Goal: Information Seeking & Learning: Compare options

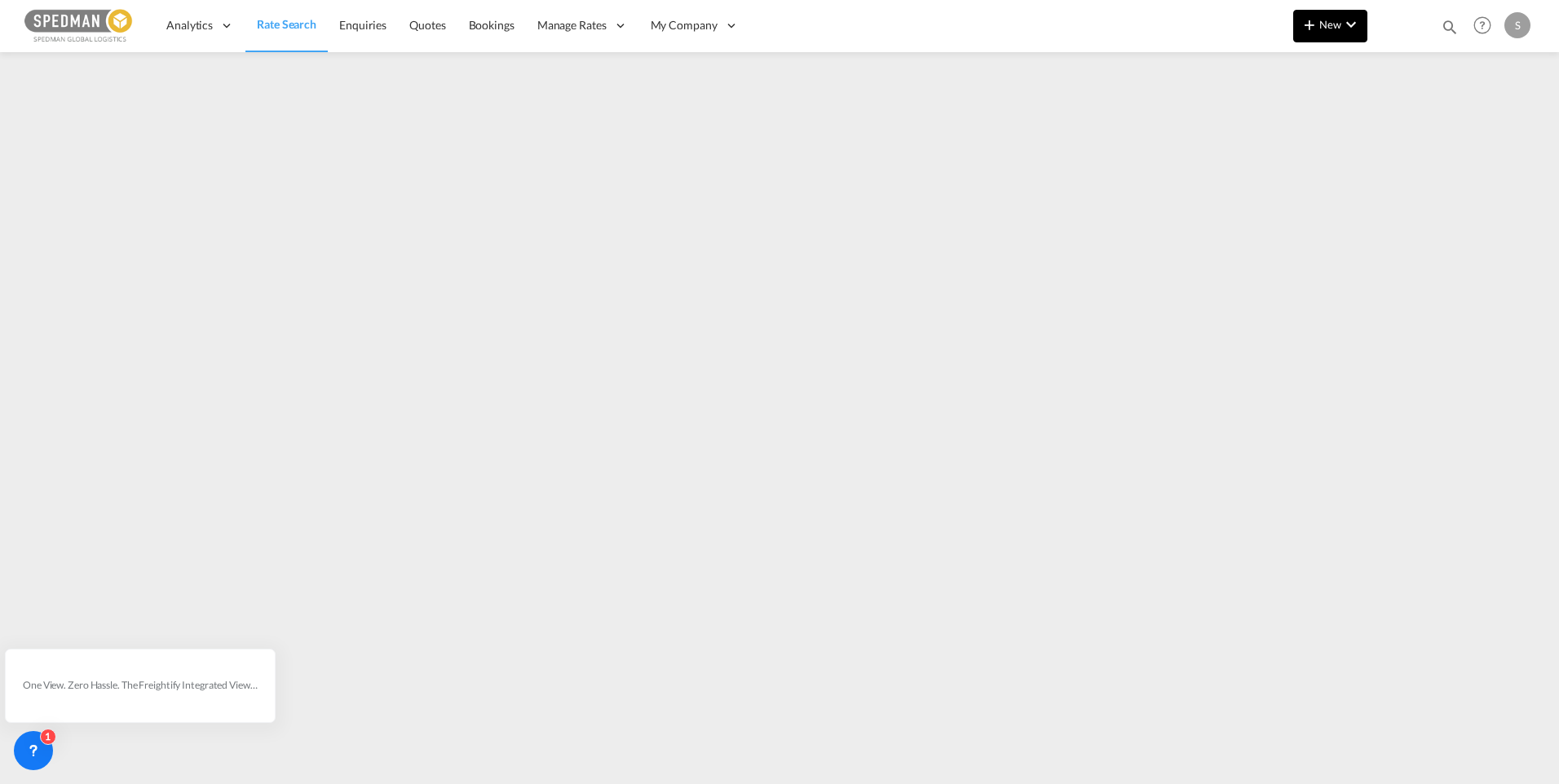
click at [1342, 22] on md-icon "icon-chevron-down" at bounding box center [1351, 24] width 19 height 19
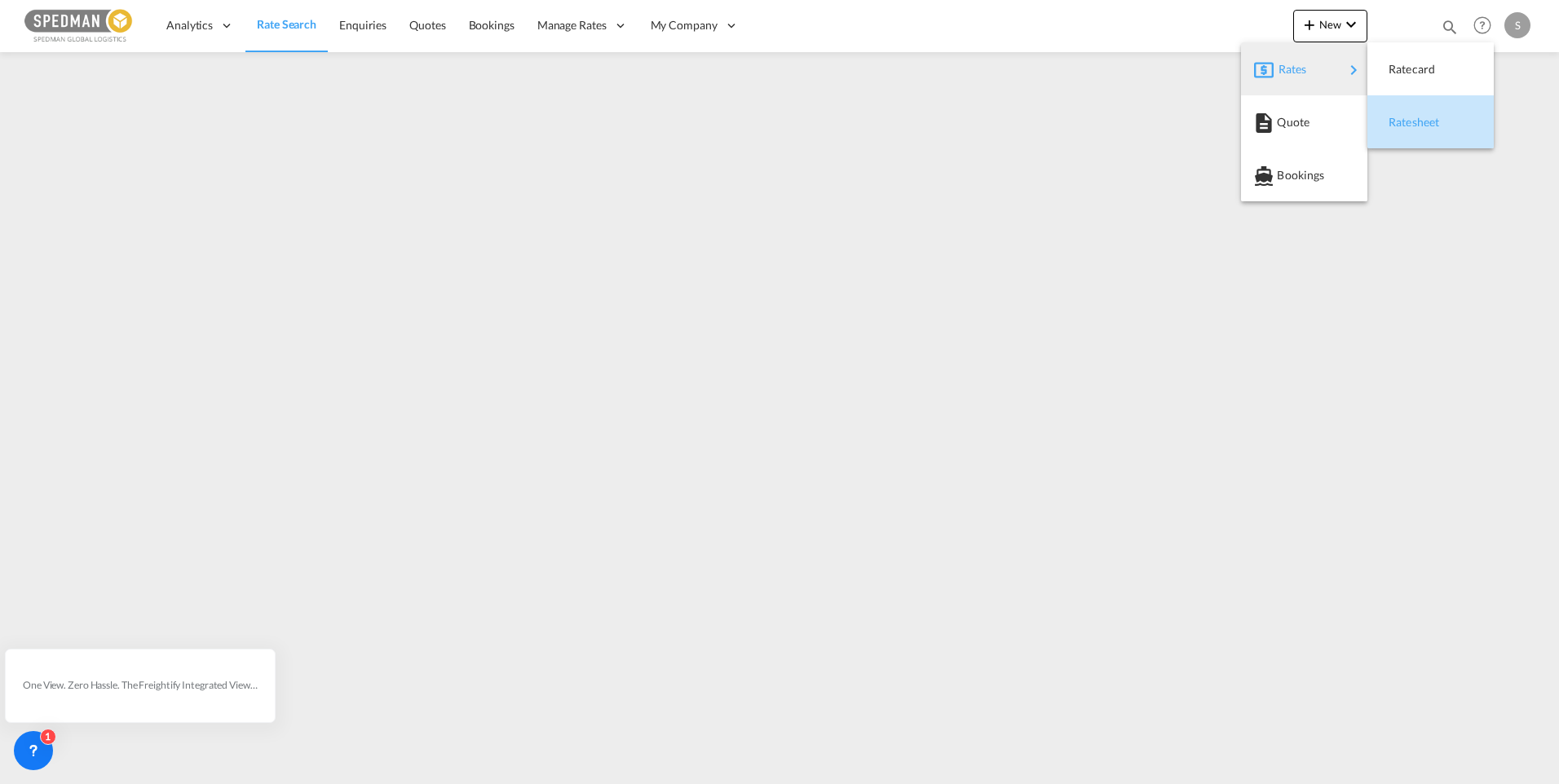
click at [1401, 119] on span "Ratesheet" at bounding box center [1397, 122] width 18 height 33
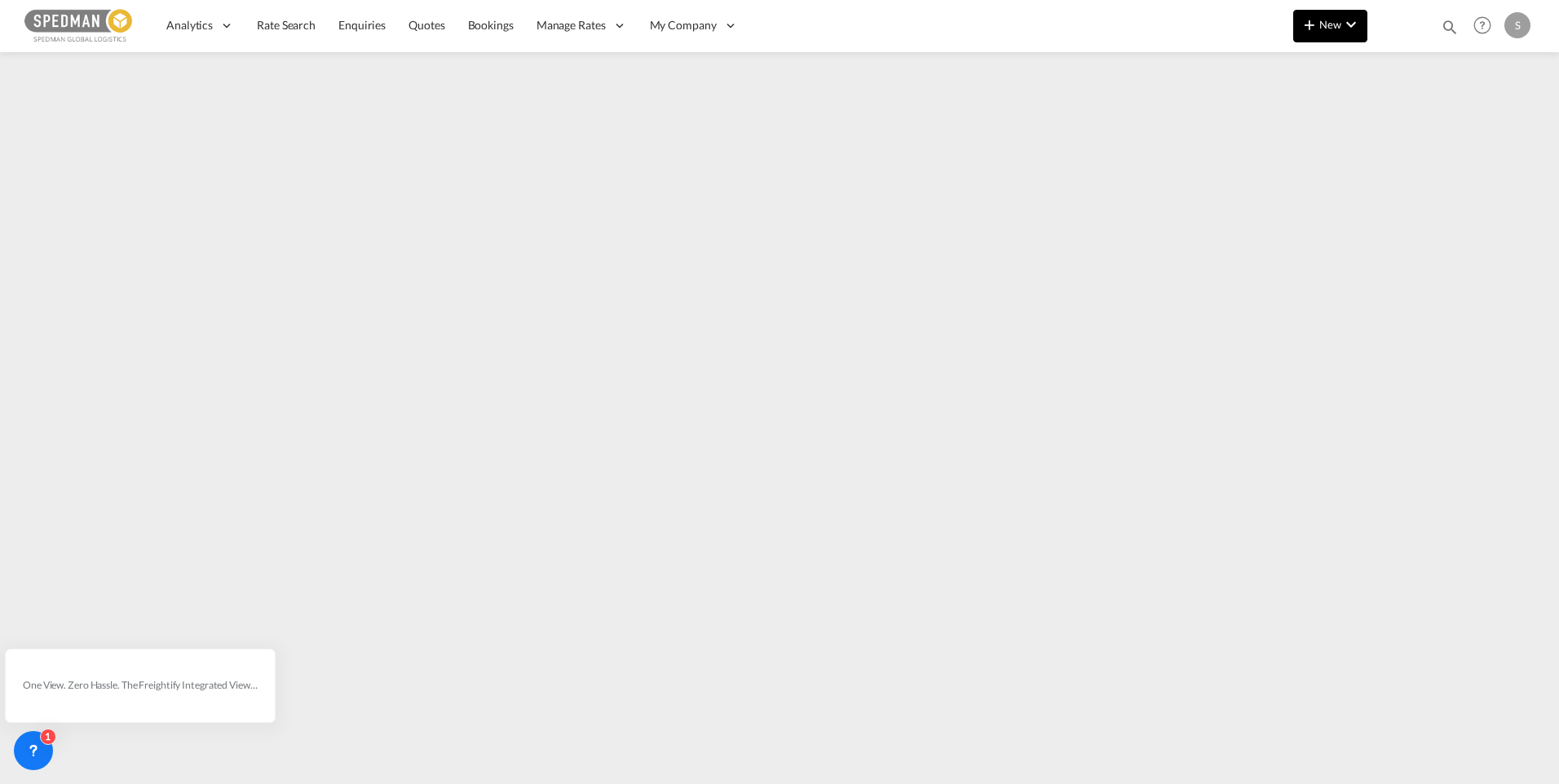
click at [1333, 28] on span "New" at bounding box center [1330, 25] width 61 height 13
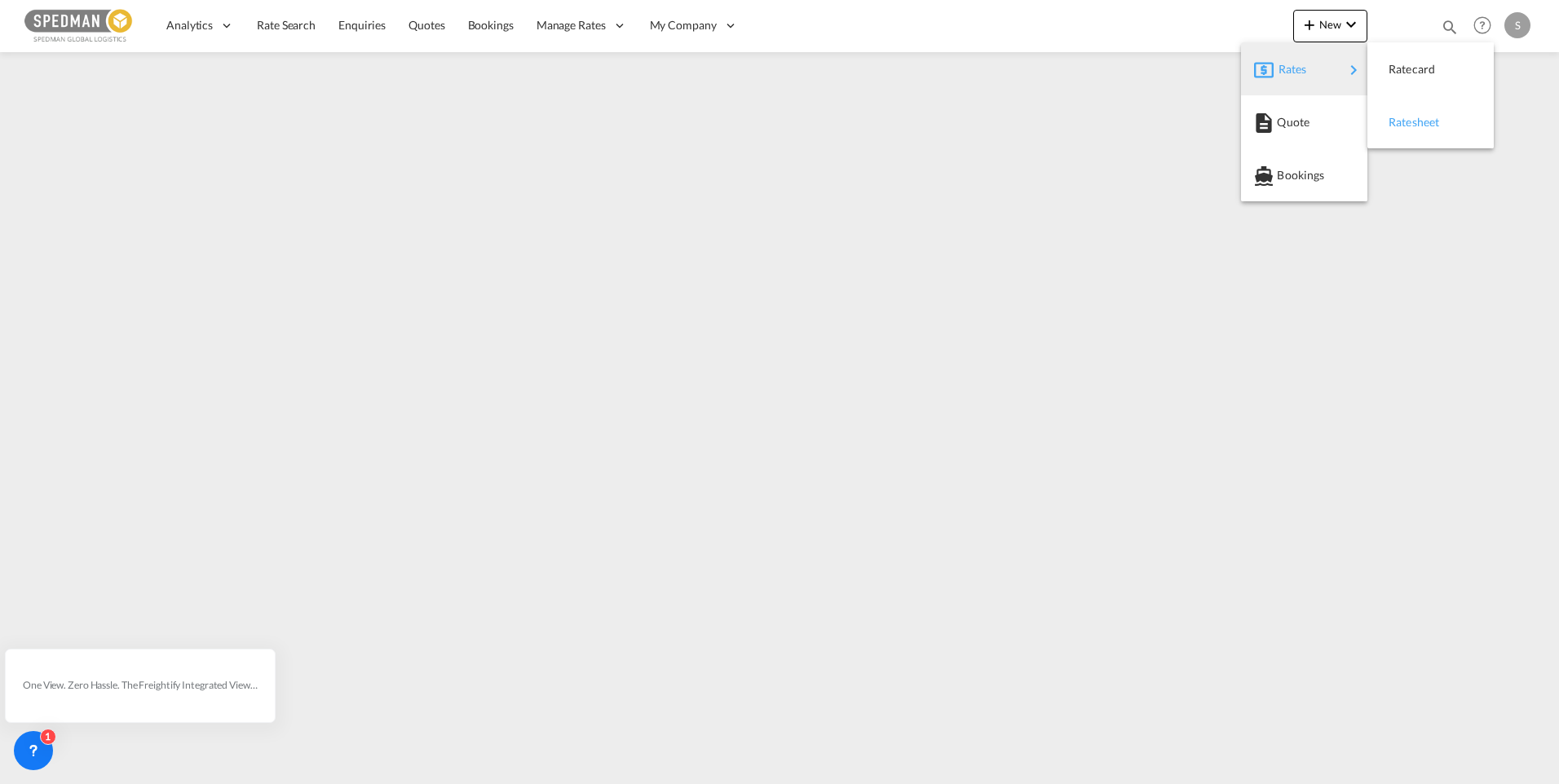
click at [1433, 129] on div "Ratesheet" at bounding box center [1418, 122] width 60 height 41
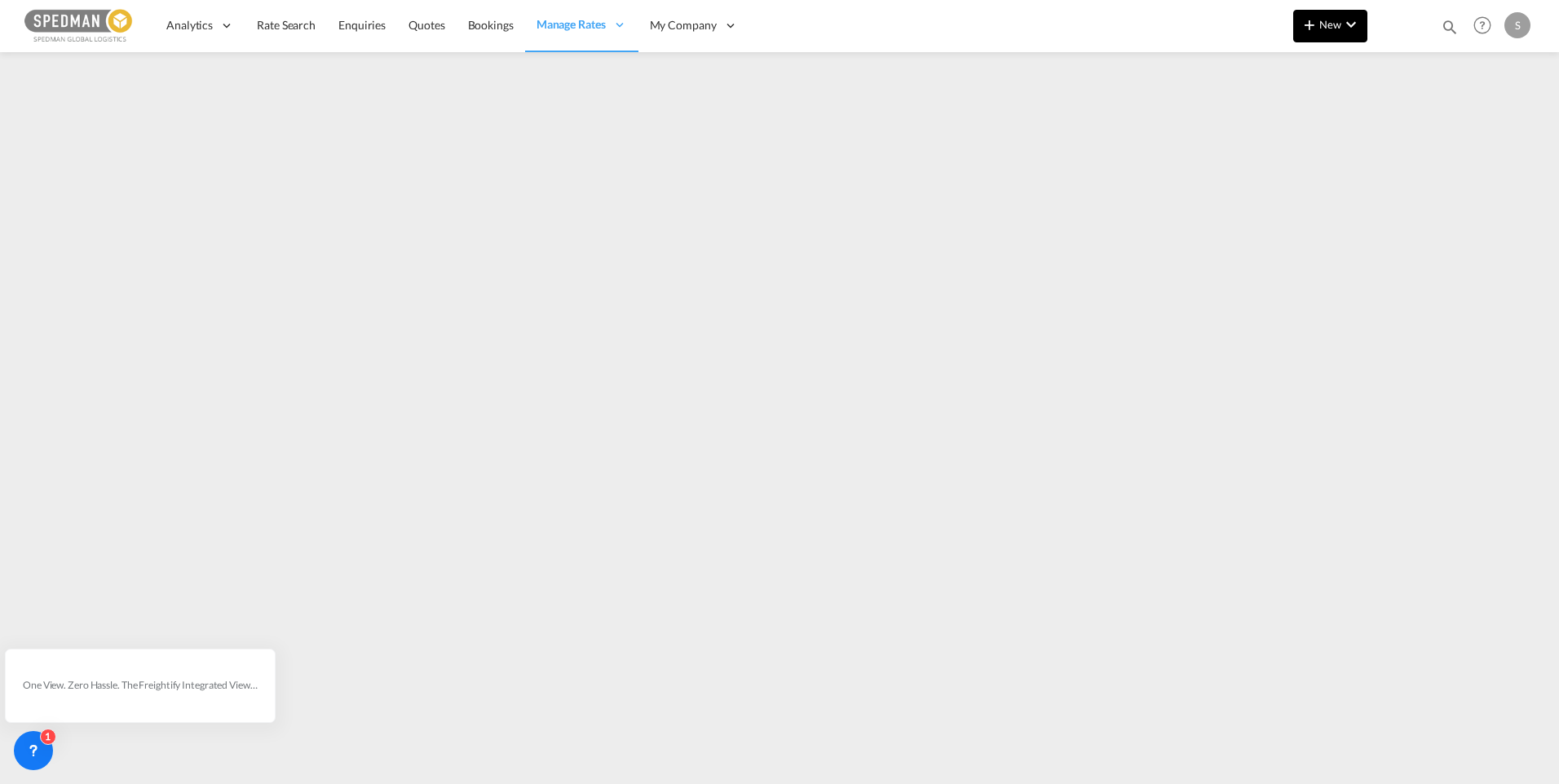
click at [1328, 34] on button "New" at bounding box center [1330, 26] width 74 height 33
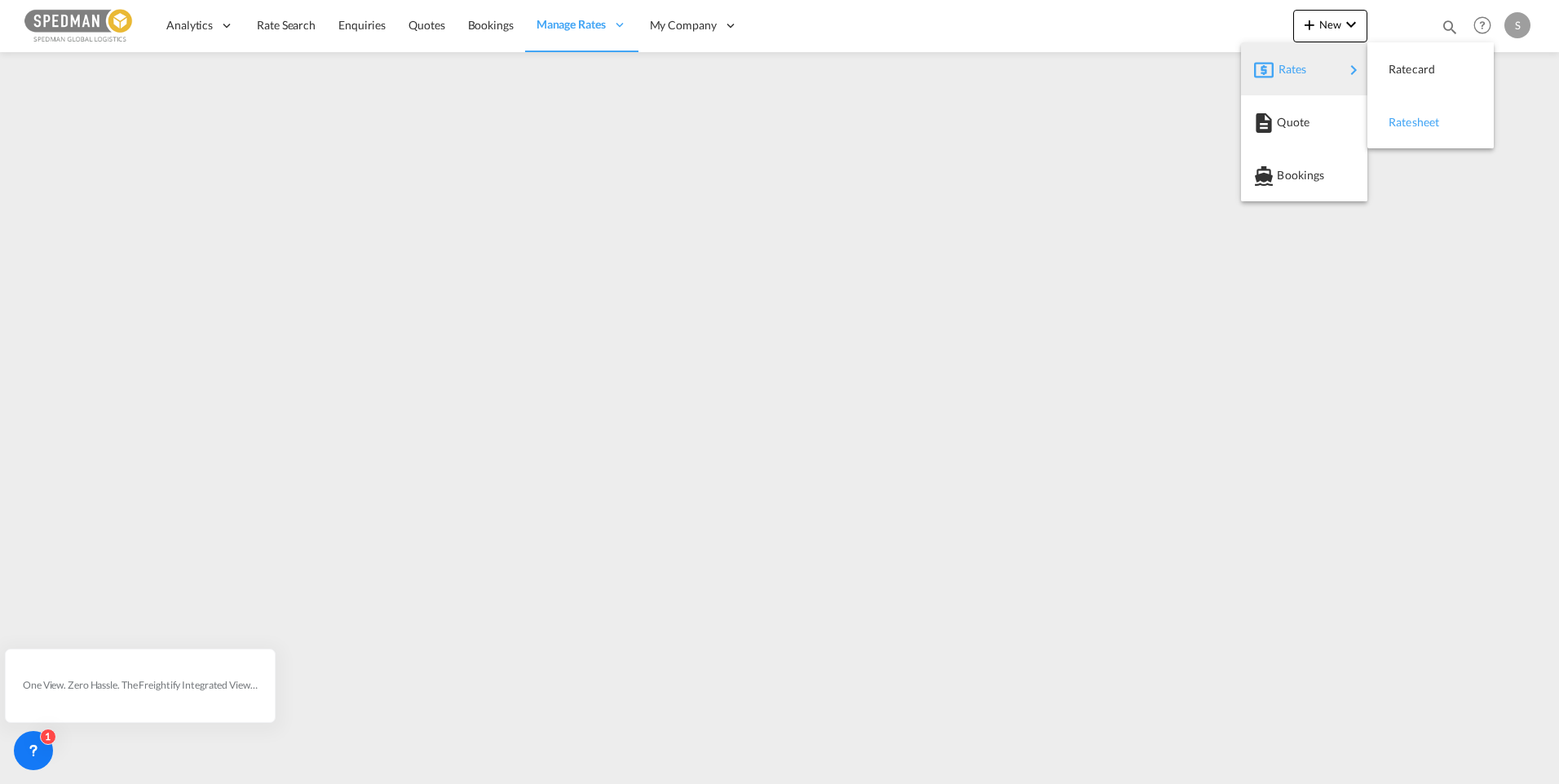
click at [1406, 117] on span "Ratesheet" at bounding box center [1397, 122] width 18 height 33
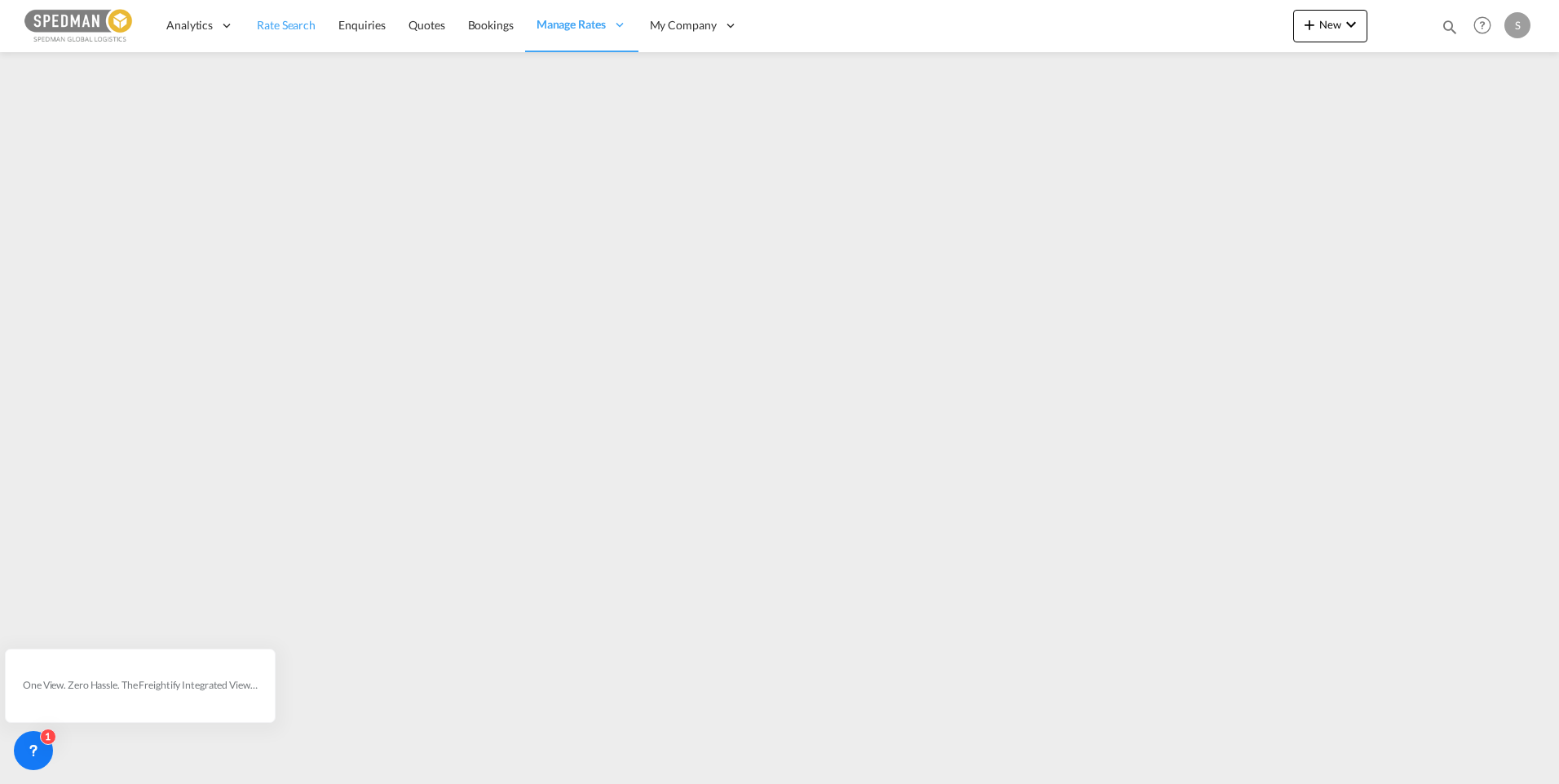
click at [270, 25] on span "Rate Search" at bounding box center [286, 25] width 58 height 14
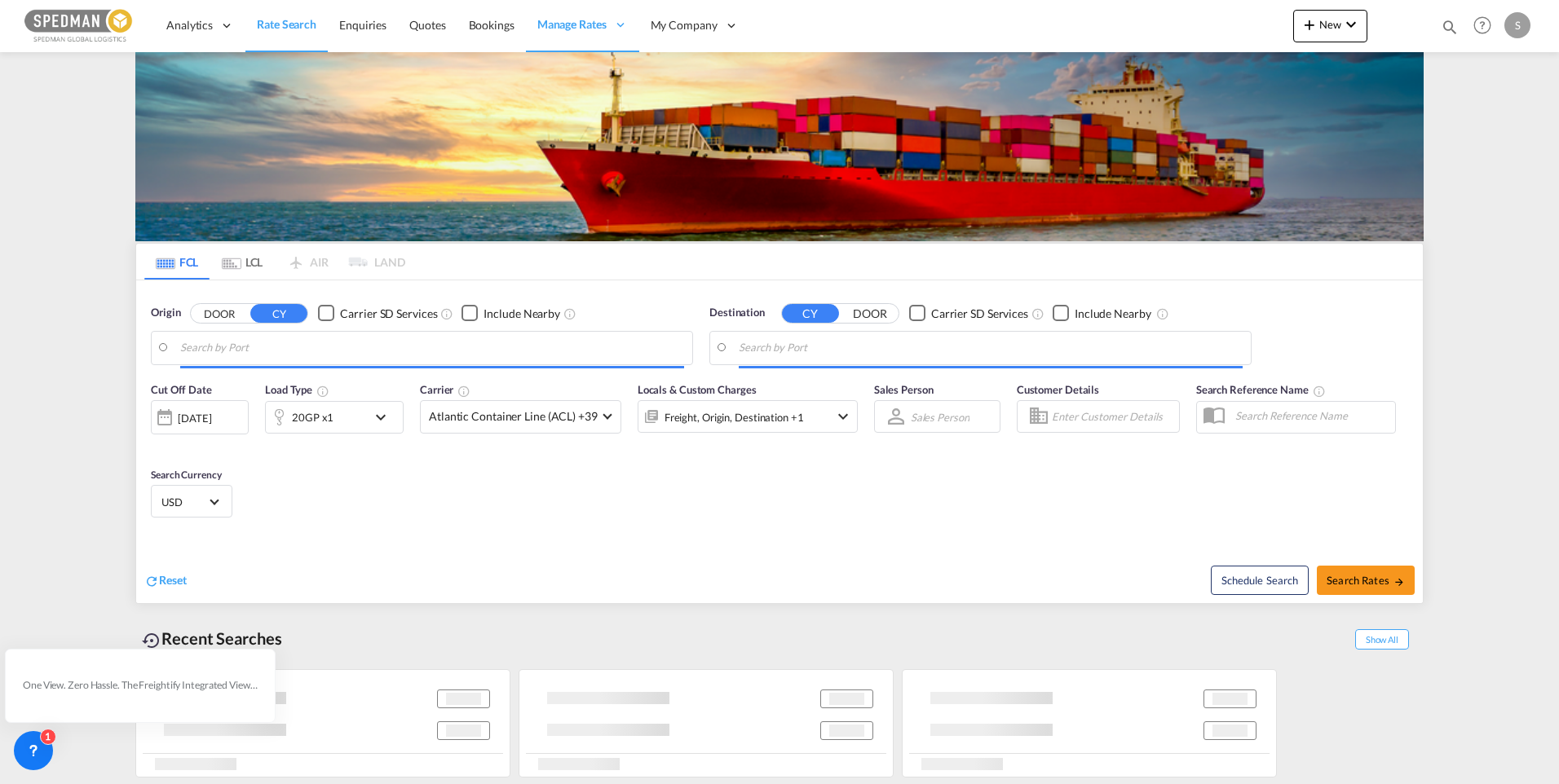
click at [287, 351] on input "Search by Port" at bounding box center [431, 348] width 504 height 25
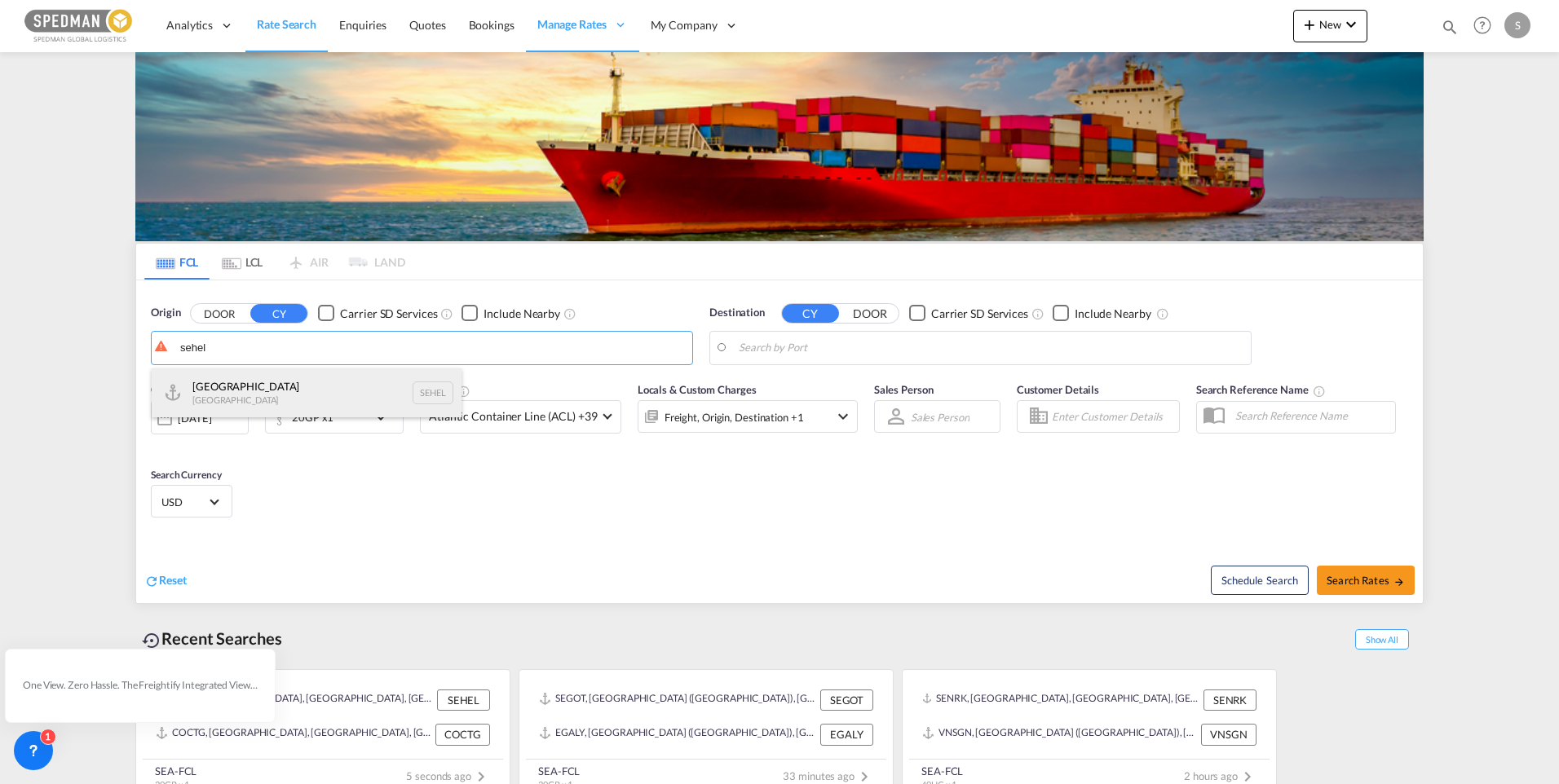
click at [265, 393] on div "Helsingborg [GEOGRAPHIC_DATA] SEHEL" at bounding box center [306, 393] width 310 height 49
type input "[GEOGRAPHIC_DATA], [GEOGRAPHIC_DATA]"
click at [384, 413] on md-icon "icon-chevron-down" at bounding box center [385, 417] width 27 height 19
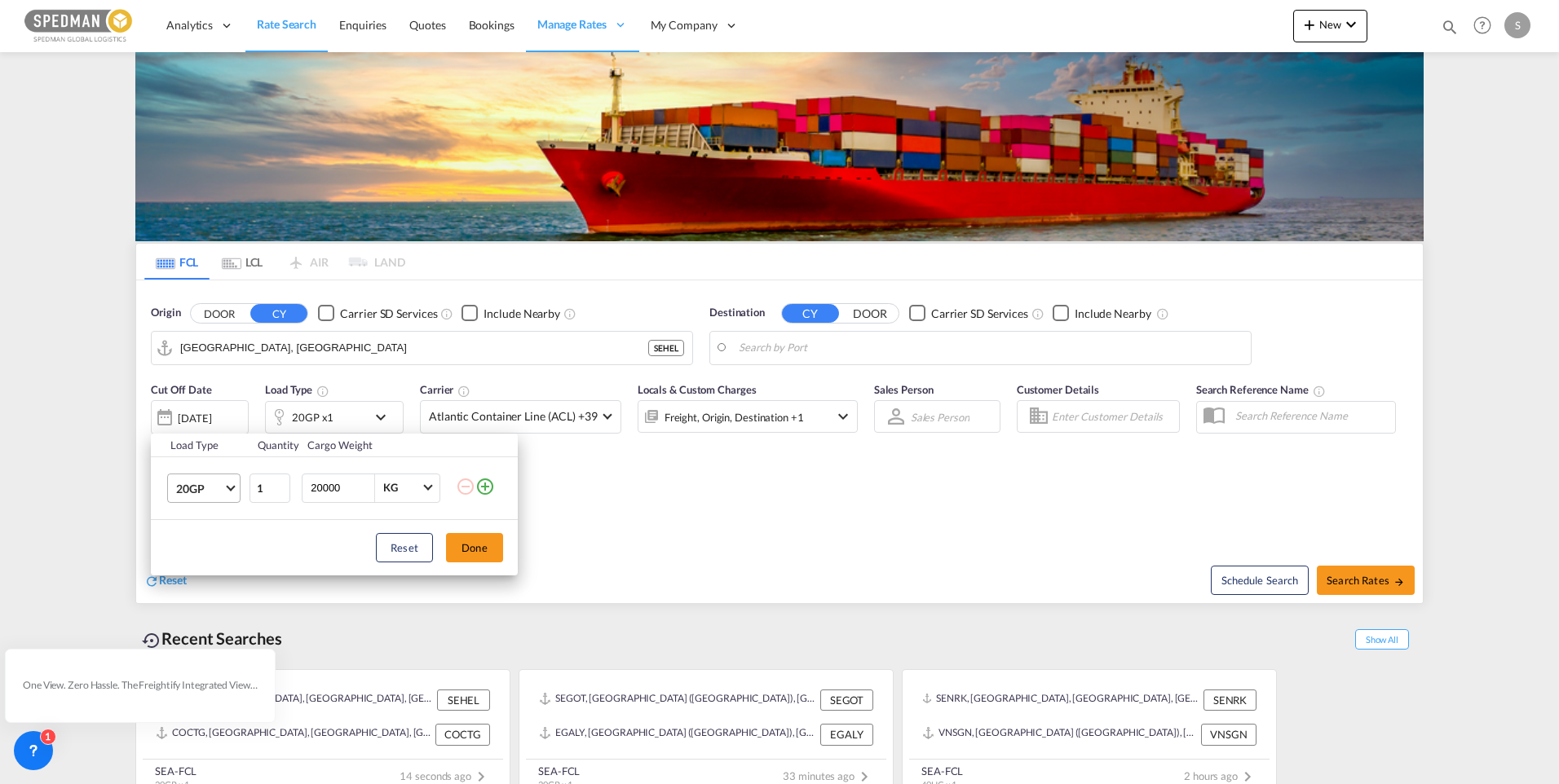
click at [233, 488] on span "Choose: \a20GP" at bounding box center [230, 486] width 9 height 9
click at [207, 560] on md-option "40HC" at bounding box center [217, 567] width 111 height 39
click at [470, 553] on button "Done" at bounding box center [474, 547] width 57 height 29
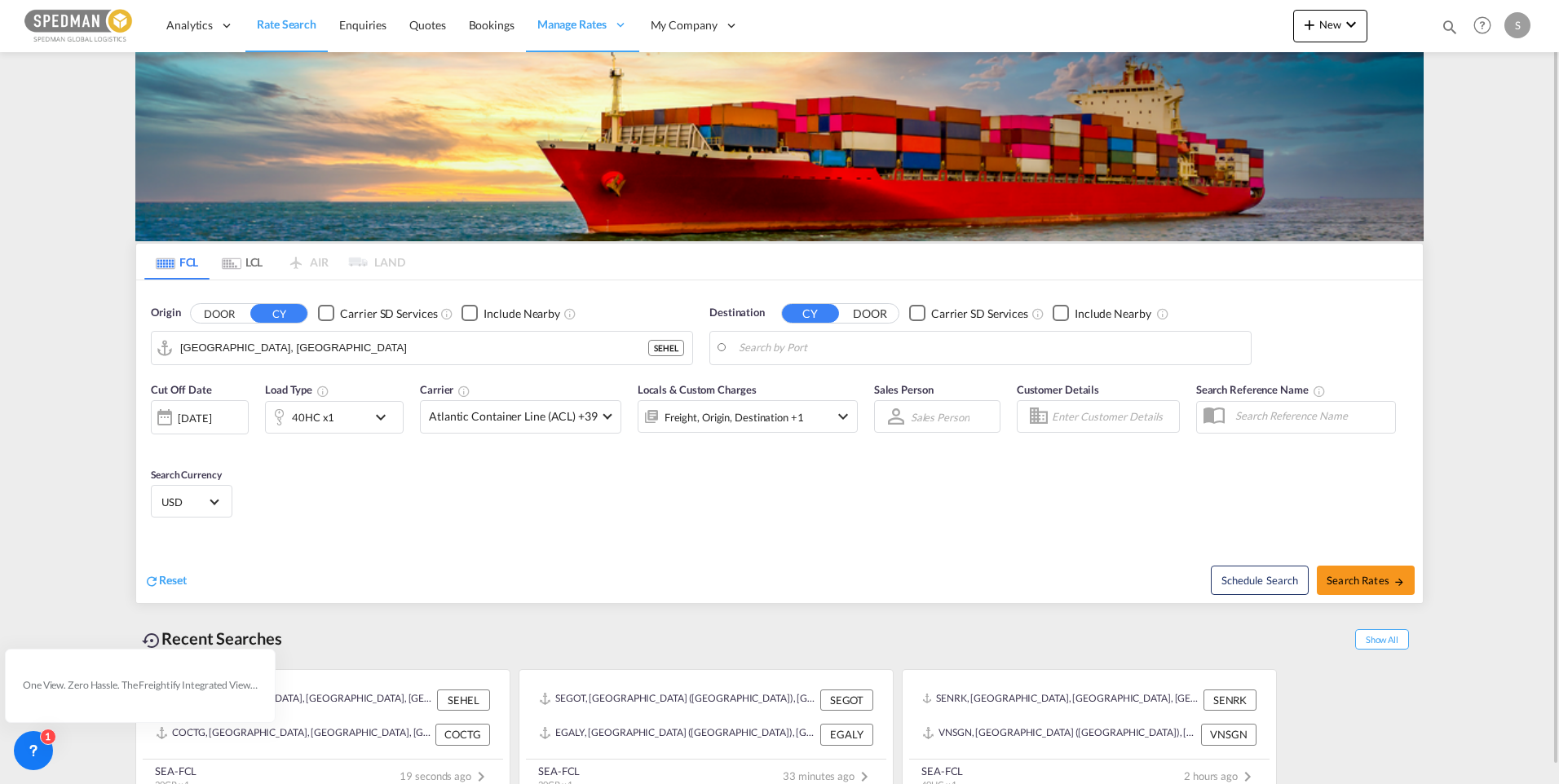
click at [846, 344] on body "Analytics Dashboard Rate Search Enquiries Quotes Bookings" at bounding box center [780, 392] width 1559 height 784
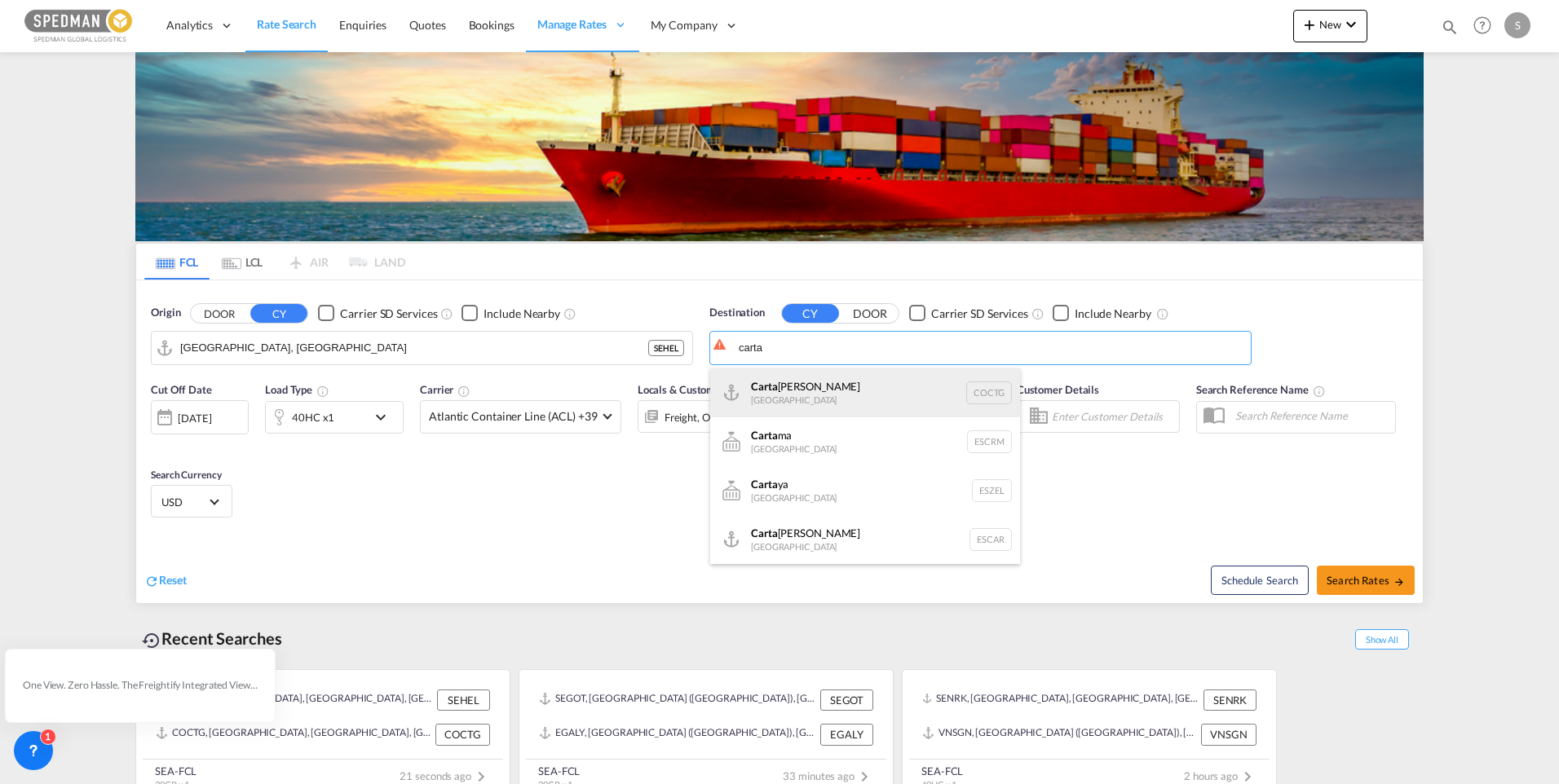
click at [812, 399] on div "[PERSON_NAME] [GEOGRAPHIC_DATA] COCTG" at bounding box center [864, 393] width 310 height 49
type input "[GEOGRAPHIC_DATA], COCTG"
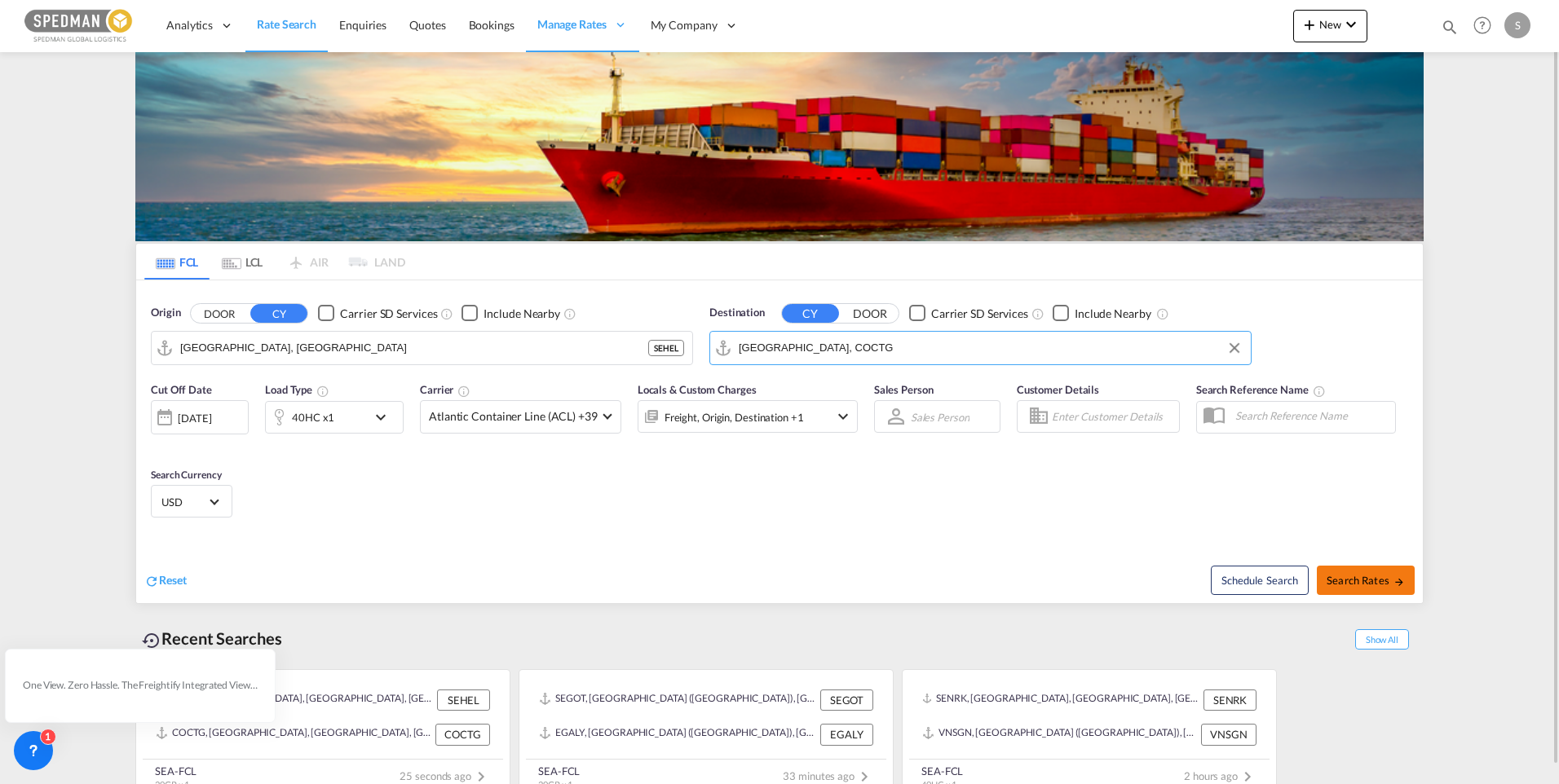
click at [1371, 578] on span "Search Rates" at bounding box center [1366, 580] width 79 height 13
type input "SEHEL to COCTG / [DATE]"
